Goal: Browse casually

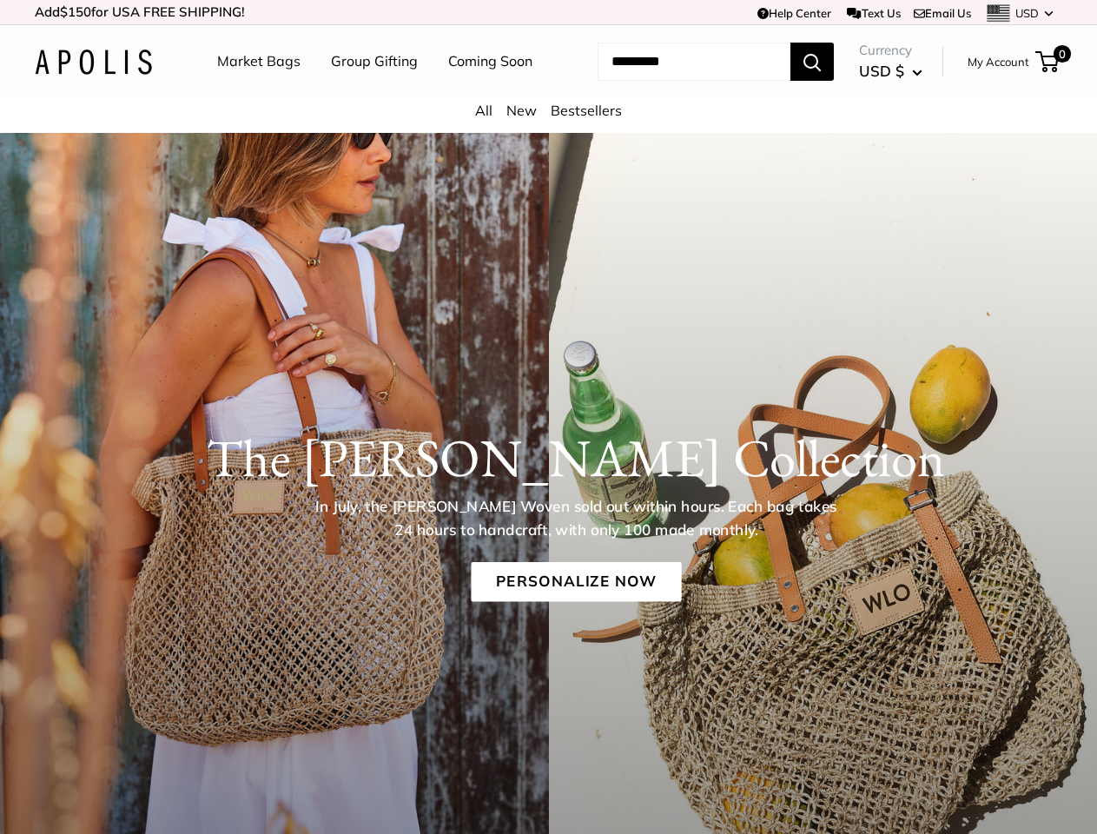
click at [548, 417] on div "The [PERSON_NAME] Collection In July, the [PERSON_NAME] Woven sold out within h…" at bounding box center [548, 502] width 1097 height 241
click at [548, 12] on td "Help Center Text Us Email Us *** *** *** *** *** *** *** *** *** *** *** USD US…" at bounding box center [758, 12] width 608 height 24
click at [548, 89] on nav "Market Bags Group Gifting Coming Soon" at bounding box center [389, 62] width 415 height 56
click at [369, 89] on ul "Market Bags Group Gifting Coming Soon" at bounding box center [390, 62] width 346 height 56
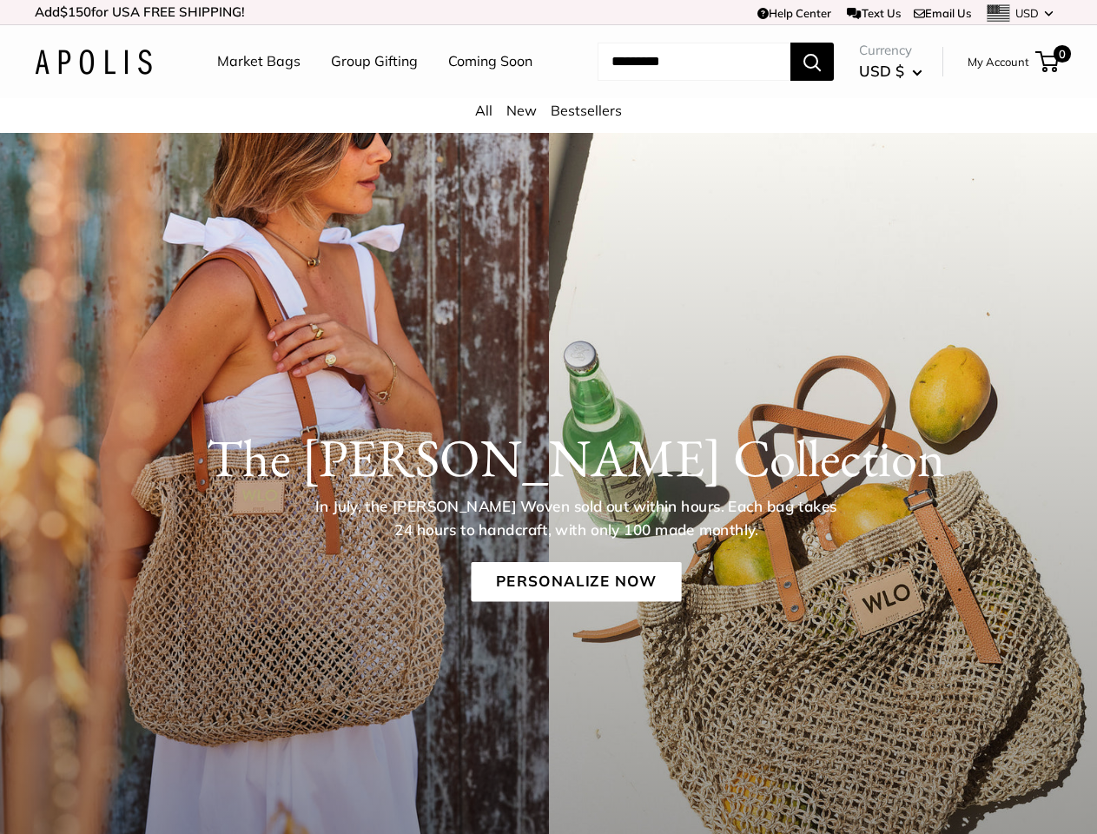
click at [673, 81] on input "Search..." at bounding box center [693, 62] width 193 height 38
click at [548, 489] on h1 "The [PERSON_NAME] Collection" at bounding box center [576, 457] width 976 height 63
